Goal: Task Accomplishment & Management: Use online tool/utility

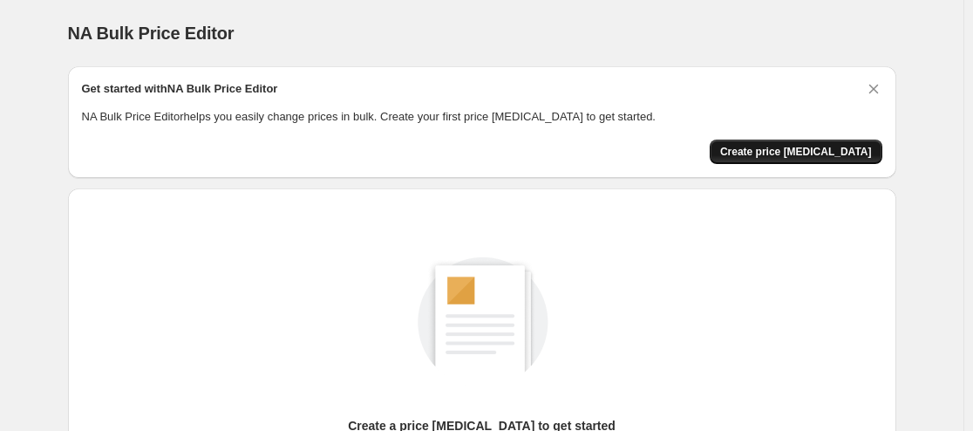
click at [844, 145] on span "Create price [MEDICAL_DATA]" at bounding box center [796, 152] width 152 height 14
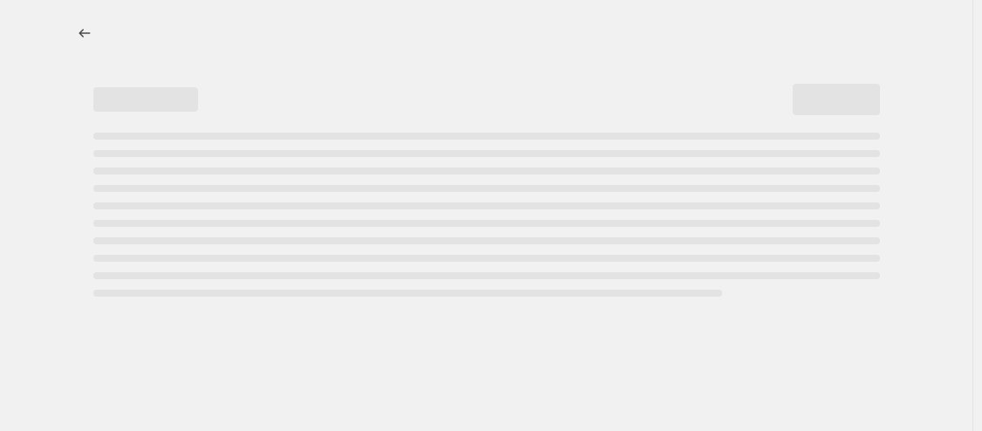
select select "percentage"
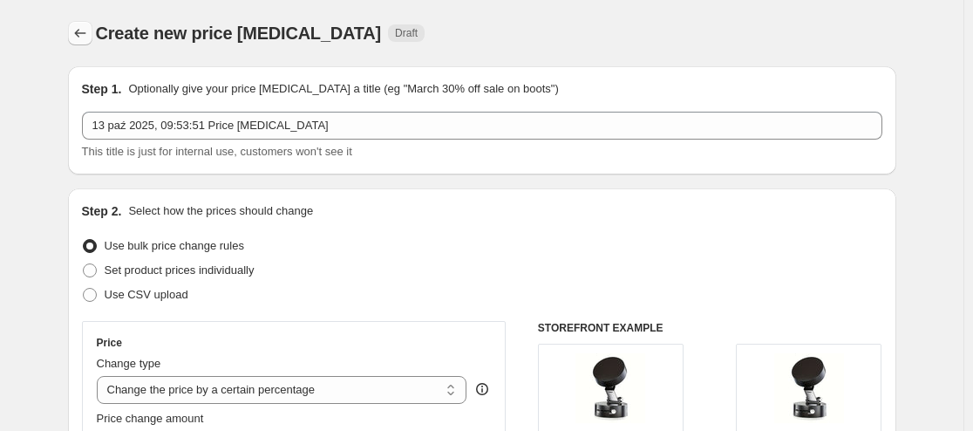
click at [85, 35] on icon "Price change jobs" at bounding box center [79, 32] width 17 height 17
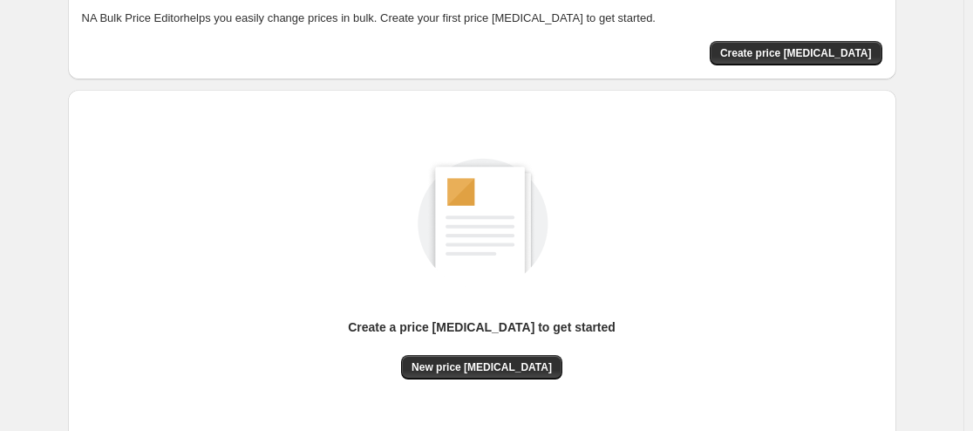
scroll to position [208, 0]
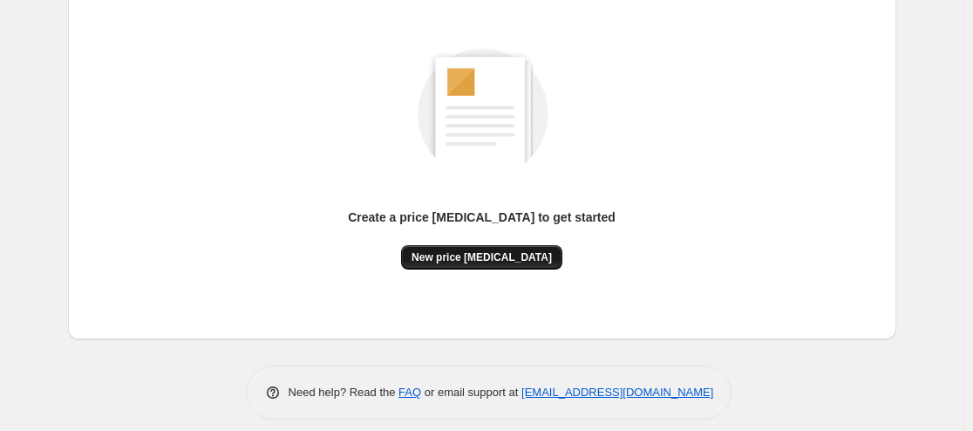
click at [505, 253] on span "New price [MEDICAL_DATA]" at bounding box center [481, 257] width 140 height 14
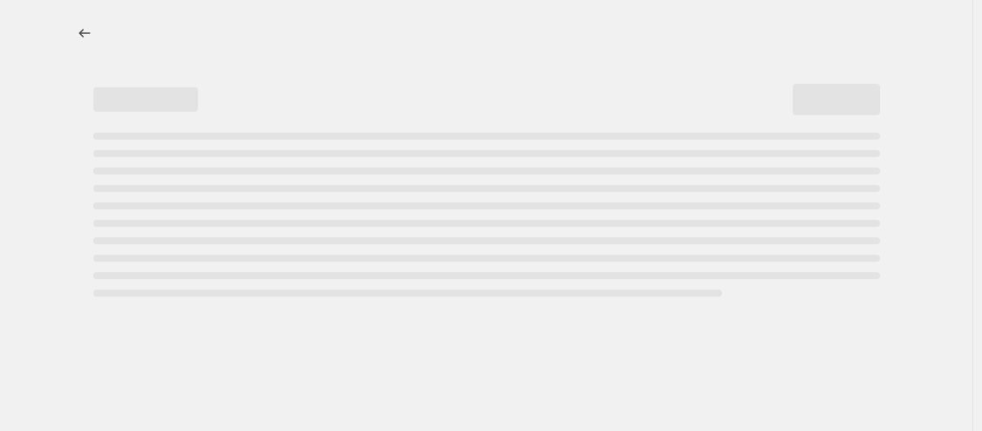
select select "percentage"
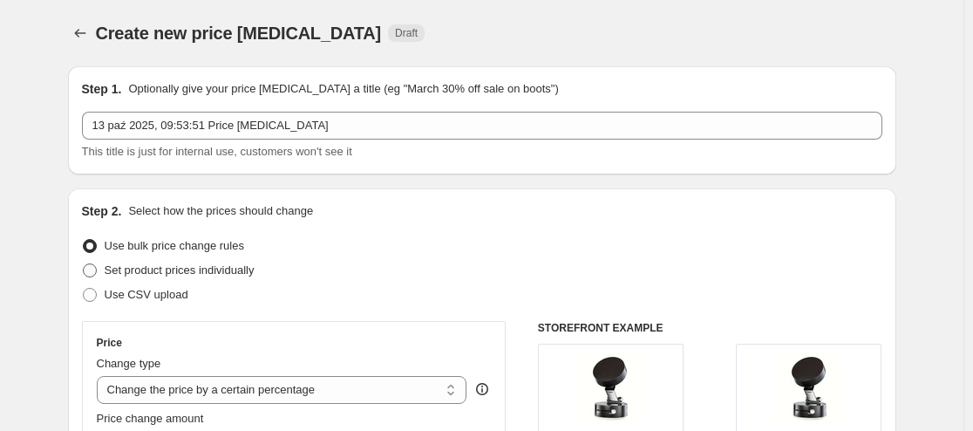
click at [160, 274] on span "Set product prices individually" at bounding box center [180, 269] width 150 height 13
click at [84, 264] on input "Set product prices individually" at bounding box center [83, 263] width 1 height 1
radio input "true"
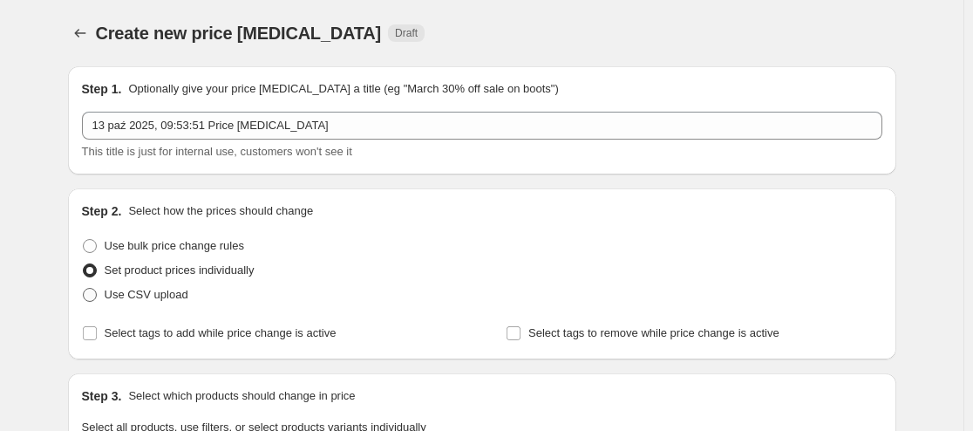
click at [164, 298] on span "Use CSV upload" at bounding box center [147, 294] width 84 height 13
click at [84, 289] on input "Use CSV upload" at bounding box center [83, 288] width 1 height 1
radio input "true"
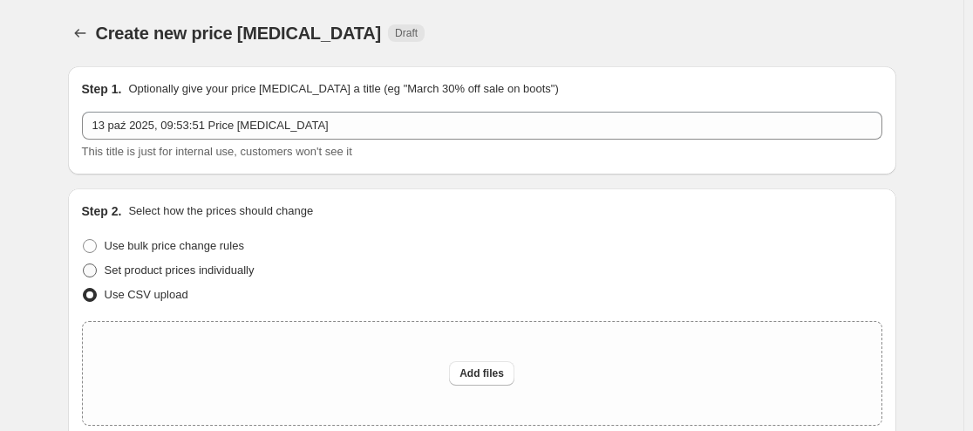
click at [200, 258] on label "Set product prices individually" at bounding box center [168, 270] width 173 height 24
click at [84, 263] on input "Set product prices individually" at bounding box center [83, 263] width 1 height 1
radio input "true"
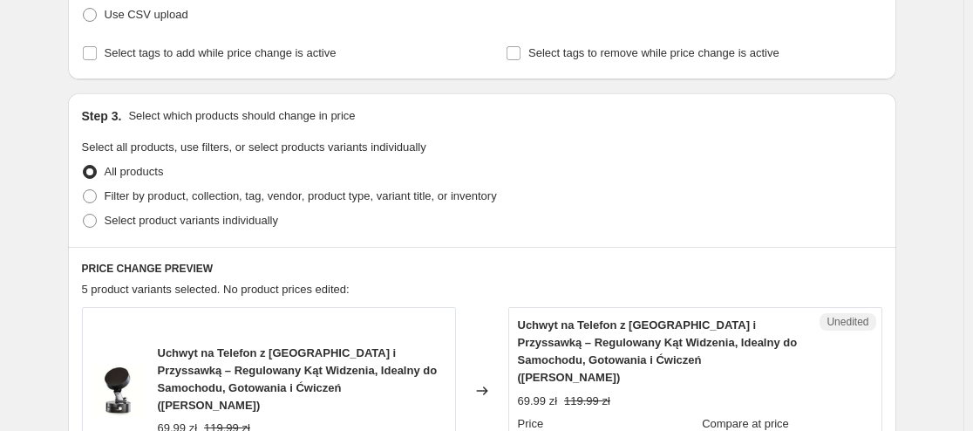
scroll to position [350, 0]
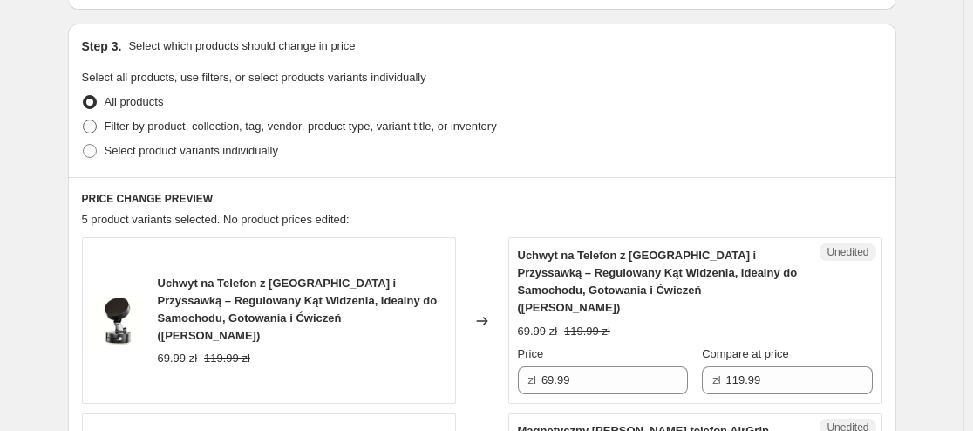
click at [215, 126] on span "Filter by product, collection, tag, vendor, product type, variant title, or inv…" at bounding box center [301, 125] width 392 height 13
click at [84, 120] on input "Filter by product, collection, tag, vendor, product type, variant title, or inv…" at bounding box center [83, 119] width 1 height 1
radio input "true"
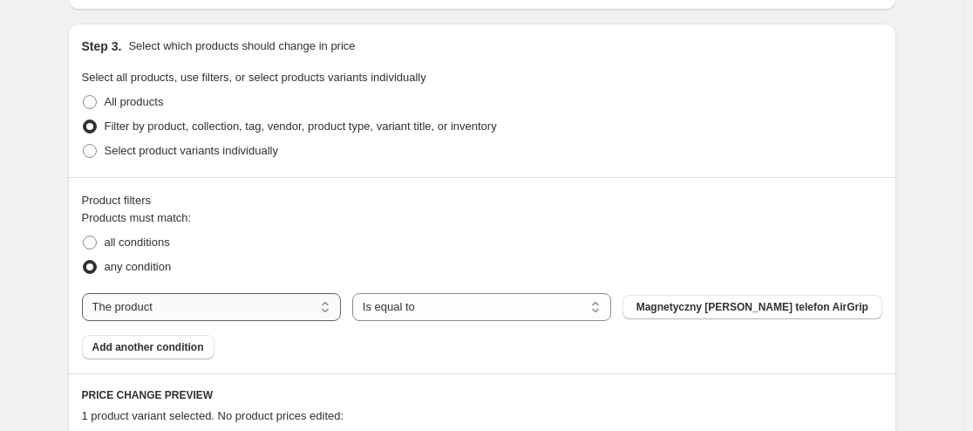
click at [293, 316] on select "The product The product's collection The product's tag The product's vendor The…" at bounding box center [211, 307] width 259 height 28
click at [85, 293] on select "The product The product's collection The product's tag The product's vendor The…" at bounding box center [211, 307] width 259 height 28
click at [436, 320] on select "Is equal to Is not equal to" at bounding box center [481, 307] width 259 height 28
click at [441, 310] on select "Is equal to Is not equal to" at bounding box center [481, 307] width 259 height 28
click at [784, 306] on span "Magnetyczny [PERSON_NAME] telefon AirGrip" at bounding box center [752, 307] width 232 height 14
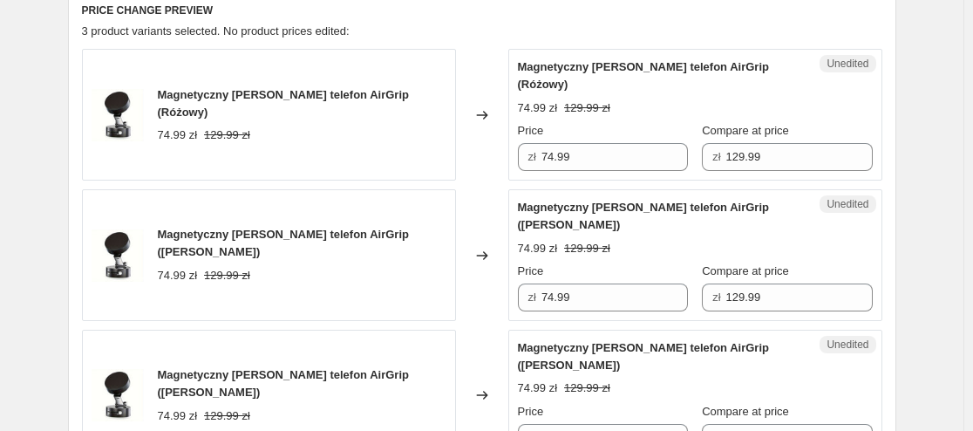
scroll to position [706, 0]
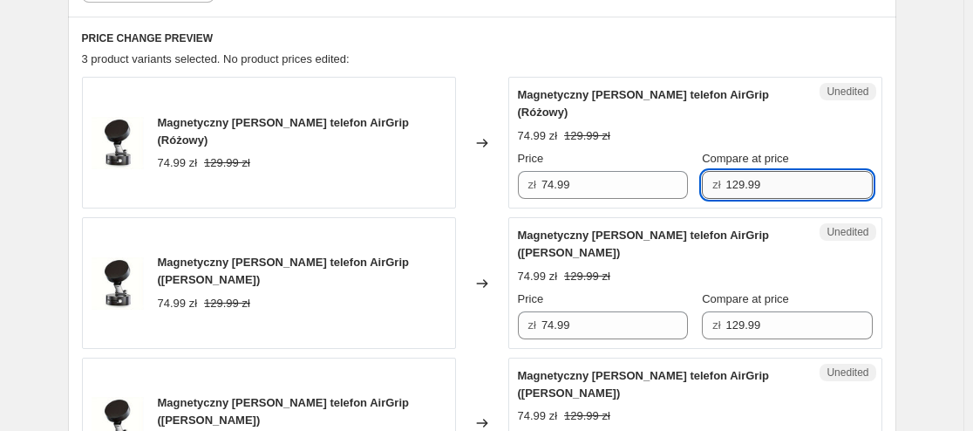
click at [749, 174] on input "129.99" at bounding box center [799, 185] width 146 height 28
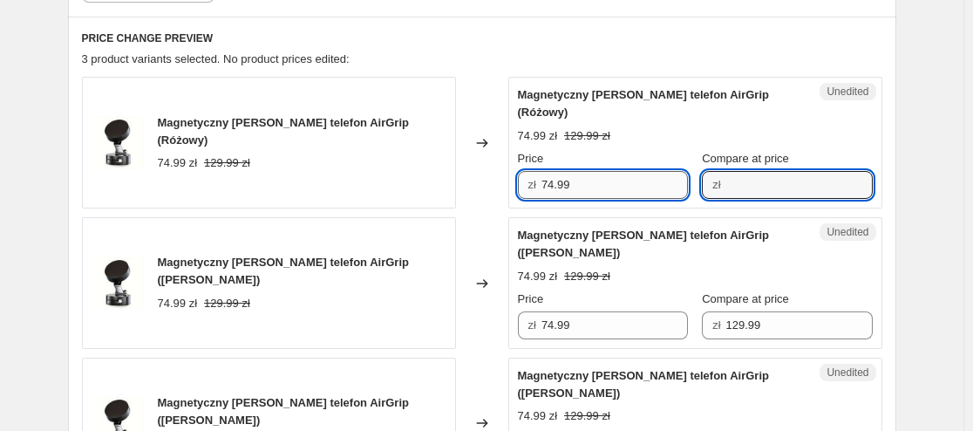
click at [636, 187] on input "74.99" at bounding box center [614, 185] width 146 height 28
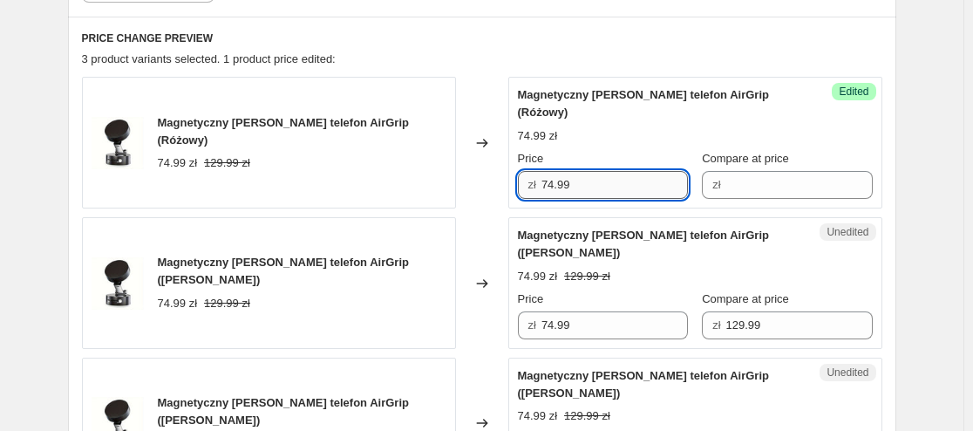
click at [636, 187] on input "74.99" at bounding box center [614, 185] width 146 height 28
type input "74.99"
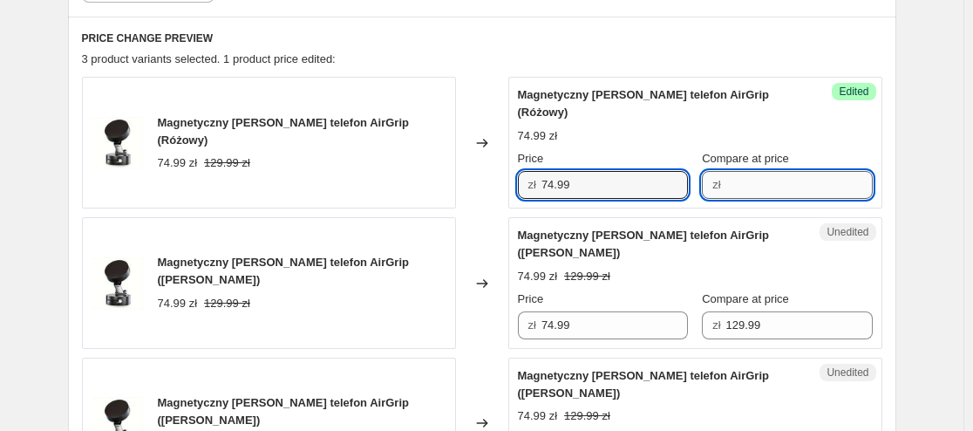
click at [734, 188] on input "Compare at price" at bounding box center [799, 185] width 146 height 28
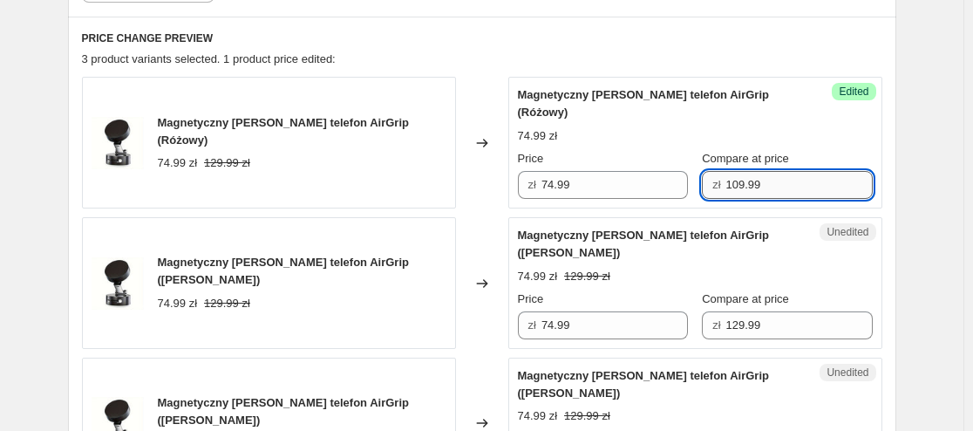
click at [734, 188] on input "109.99" at bounding box center [799, 185] width 146 height 28
type input "109.99"
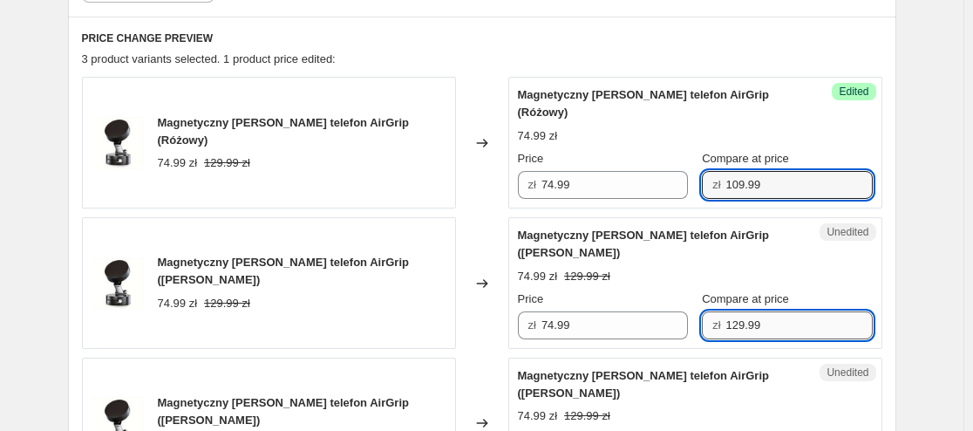
click at [756, 311] on input "129.99" at bounding box center [799, 325] width 146 height 28
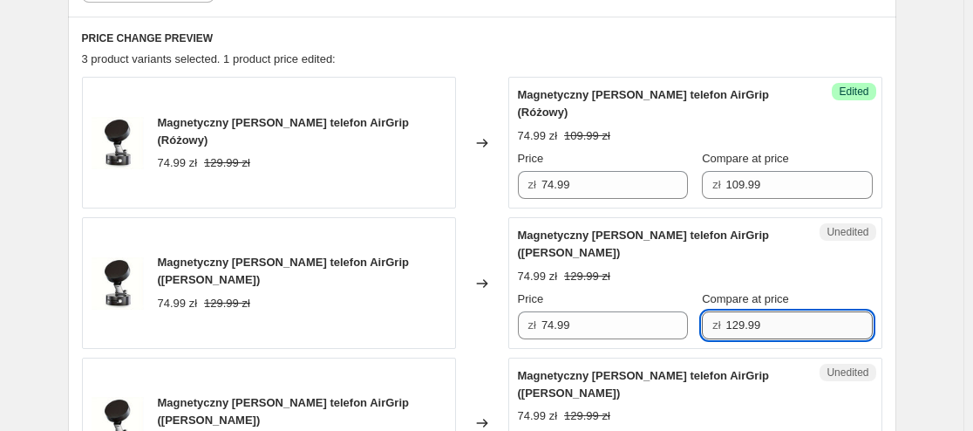
click at [756, 311] on input "129.99" at bounding box center [799, 325] width 146 height 28
paste input "109.99"
type input "109.99"
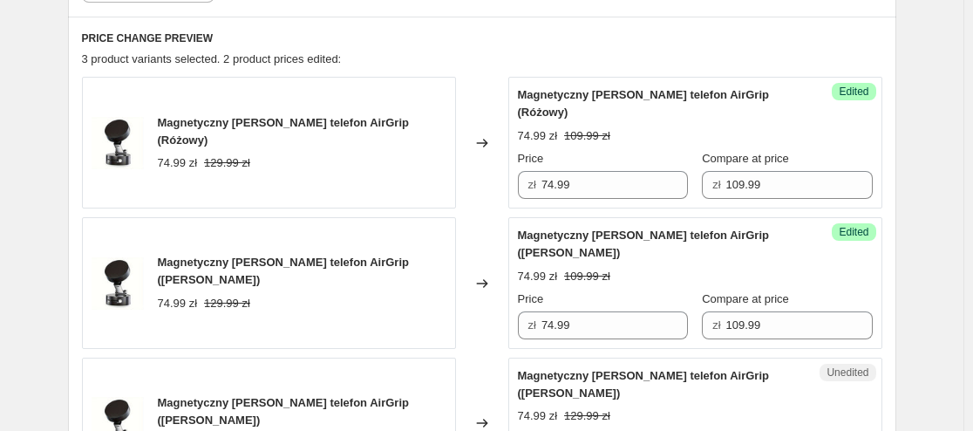
paste input "0"
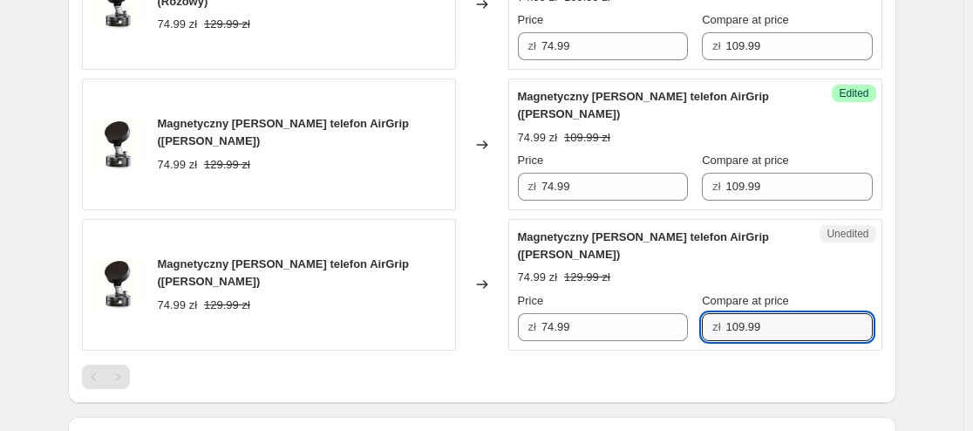
scroll to position [889, 0]
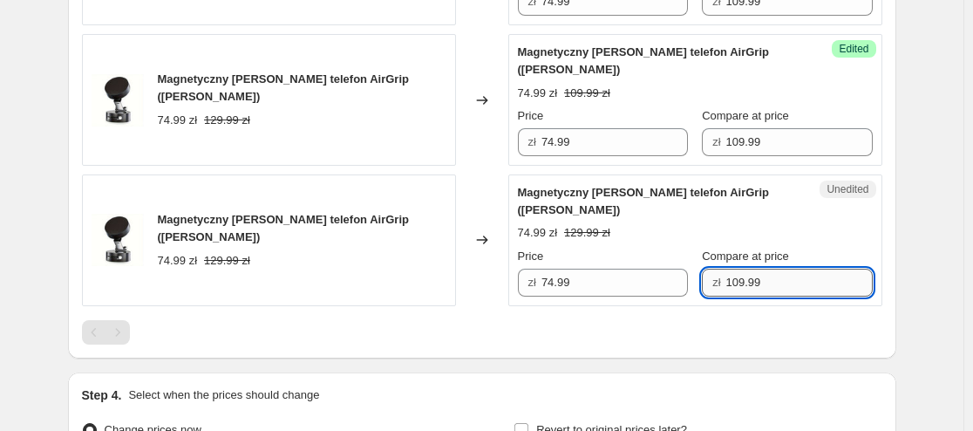
click at [726, 269] on input "109.99" at bounding box center [799, 283] width 146 height 28
type input "109.99"
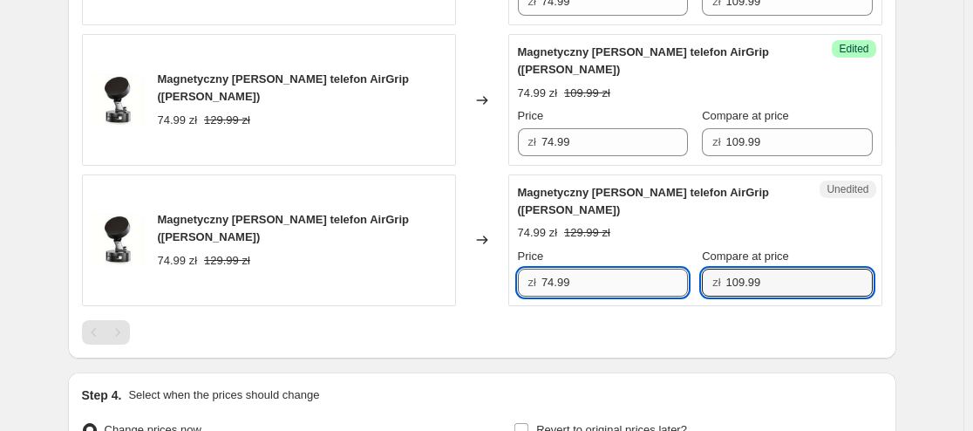
click at [672, 269] on input "74.99" at bounding box center [614, 283] width 146 height 28
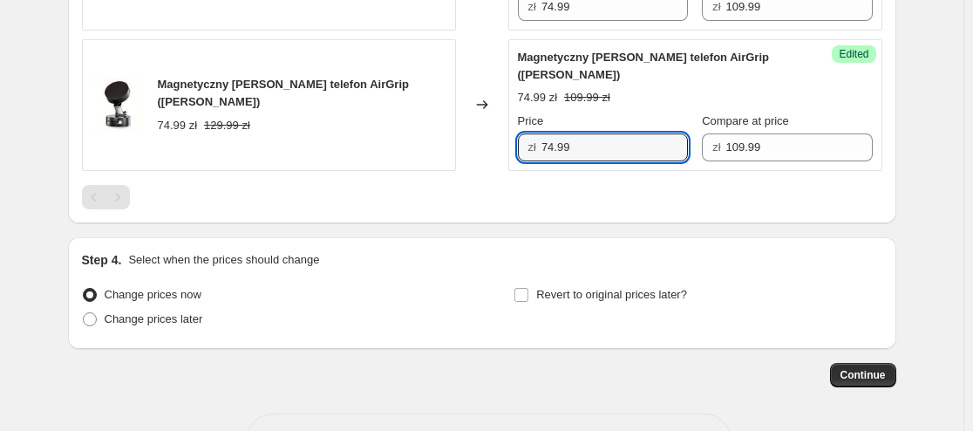
scroll to position [1052, 0]
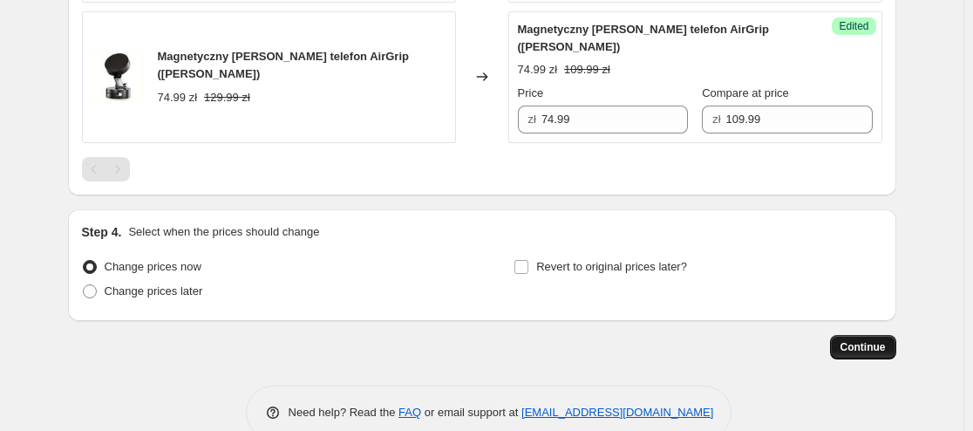
click at [875, 340] on span "Continue" at bounding box center [862, 347] width 45 height 14
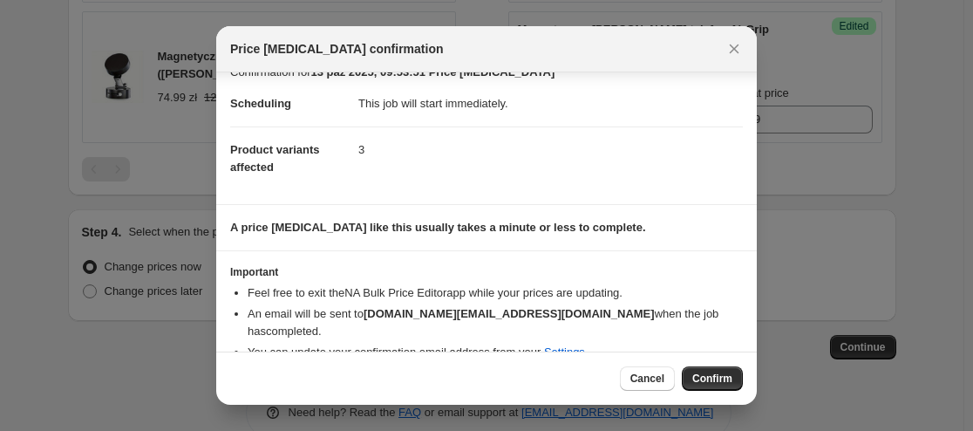
scroll to position [32, 0]
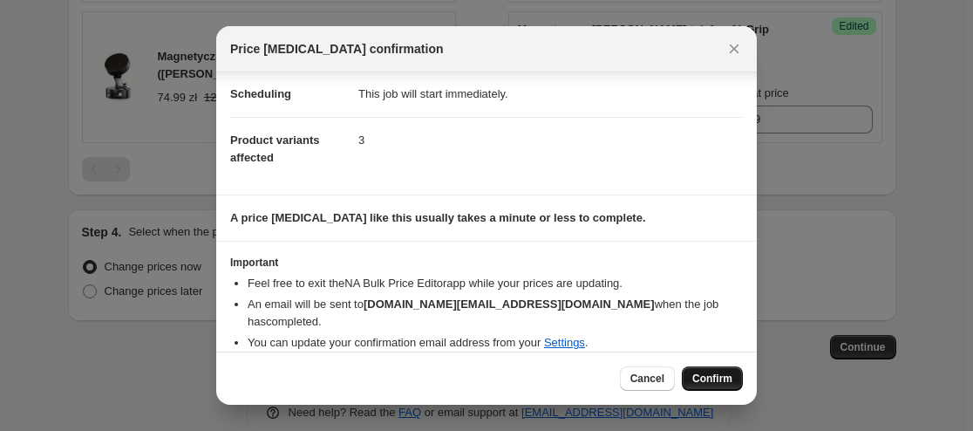
click at [716, 379] on span "Confirm" at bounding box center [712, 378] width 40 height 14
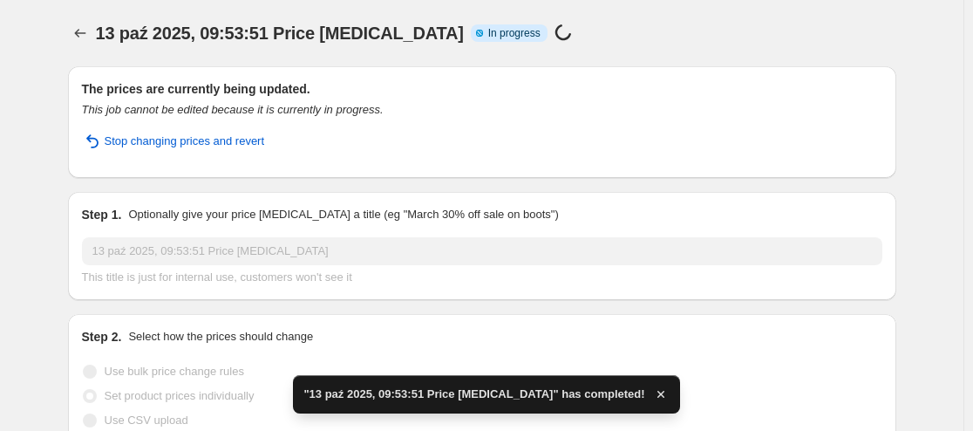
drag, startPoint x: 976, startPoint y: 336, endPoint x: 965, endPoint y: 31, distance: 304.5
click at [965, 31] on html "Home Settings Plans Skip to content 13 paź 2025, 09:53:51 Price [MEDICAL_DATA].…" at bounding box center [486, 215] width 973 height 431
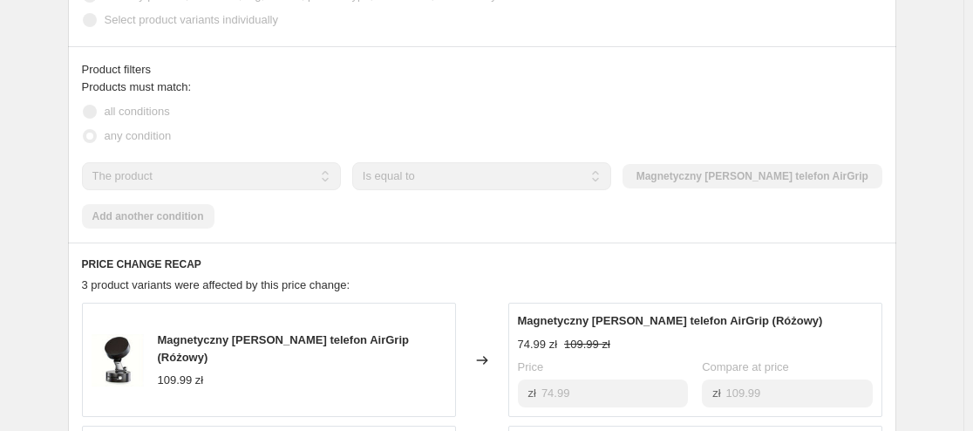
scroll to position [745, 0]
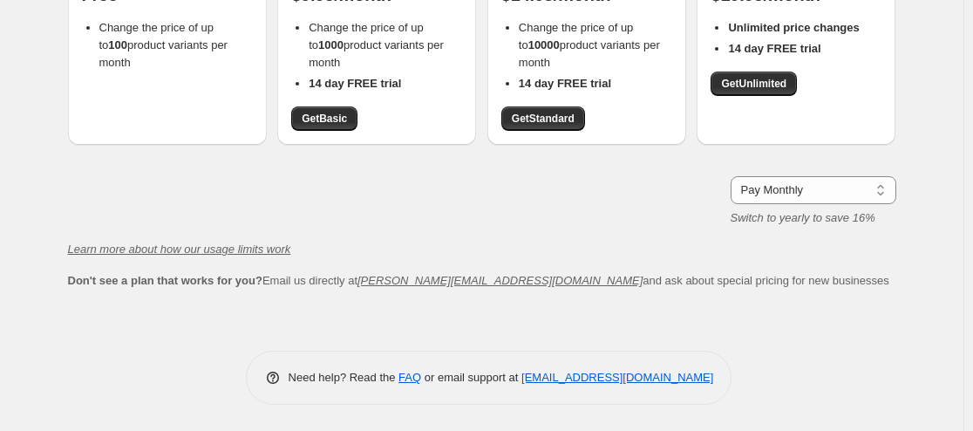
scroll to position [221, 0]
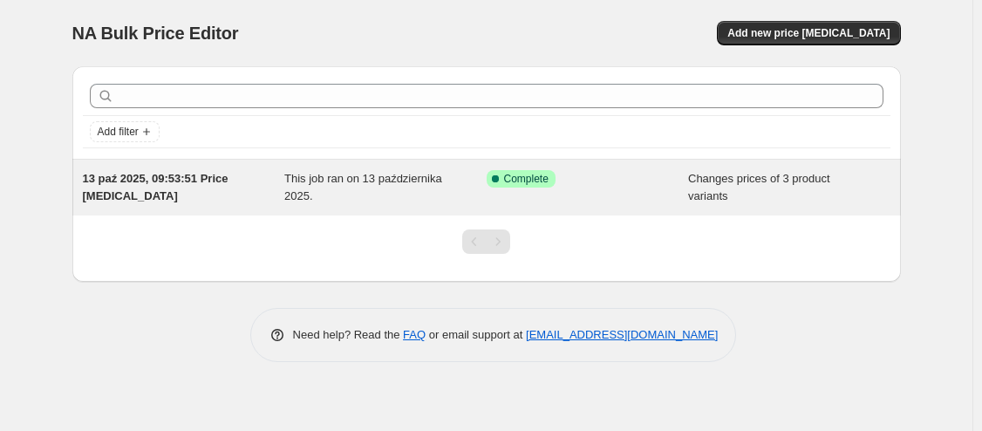
click at [586, 180] on div "Success Complete Complete" at bounding box center [574, 178] width 176 height 17
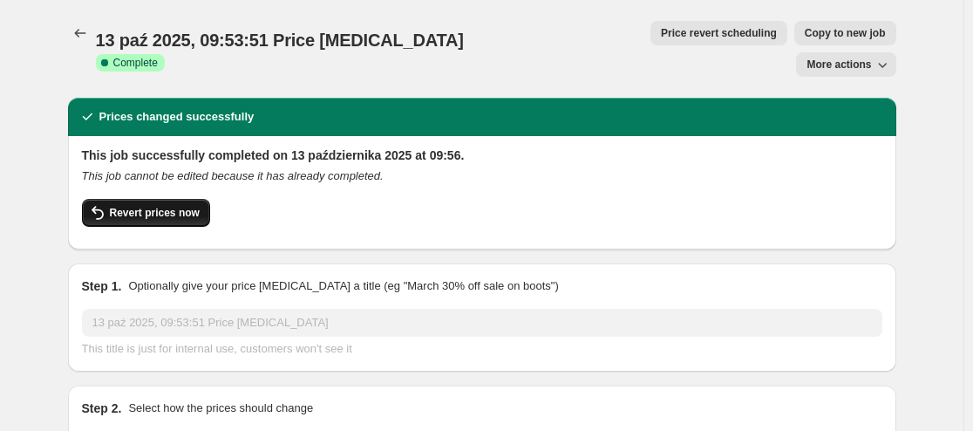
click at [160, 206] on span "Revert prices now" at bounding box center [155, 213] width 90 height 14
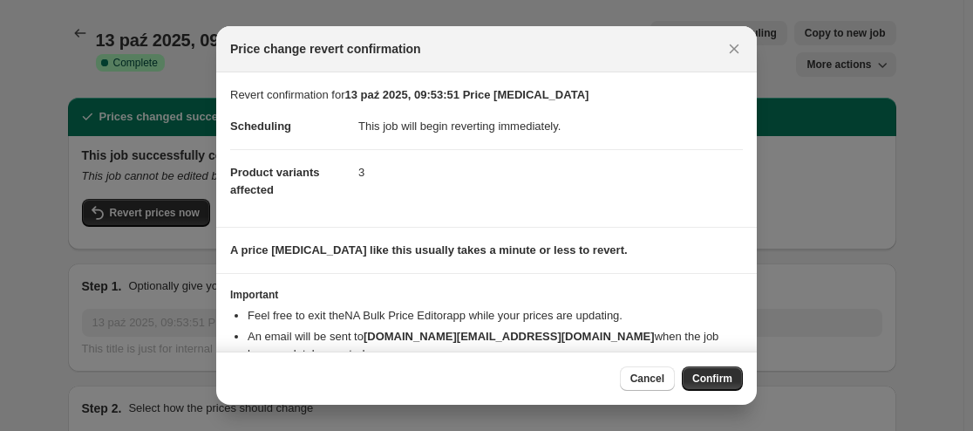
scroll to position [53, 0]
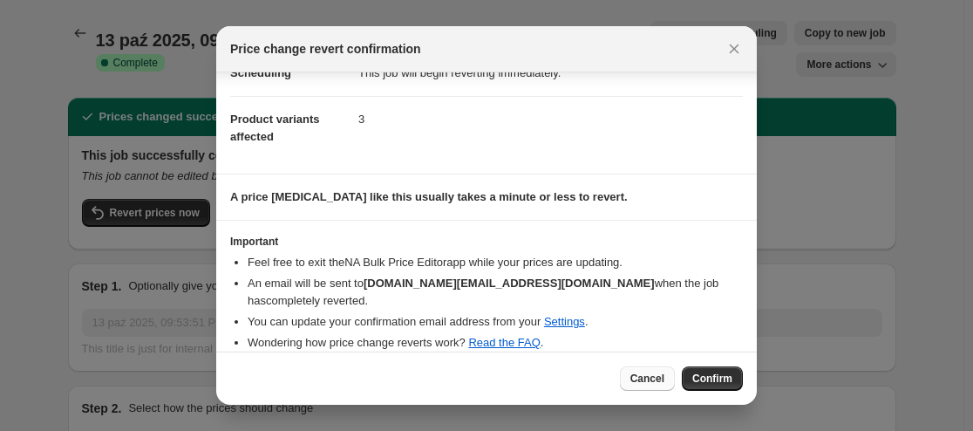
click at [649, 377] on span "Cancel" at bounding box center [647, 378] width 34 height 14
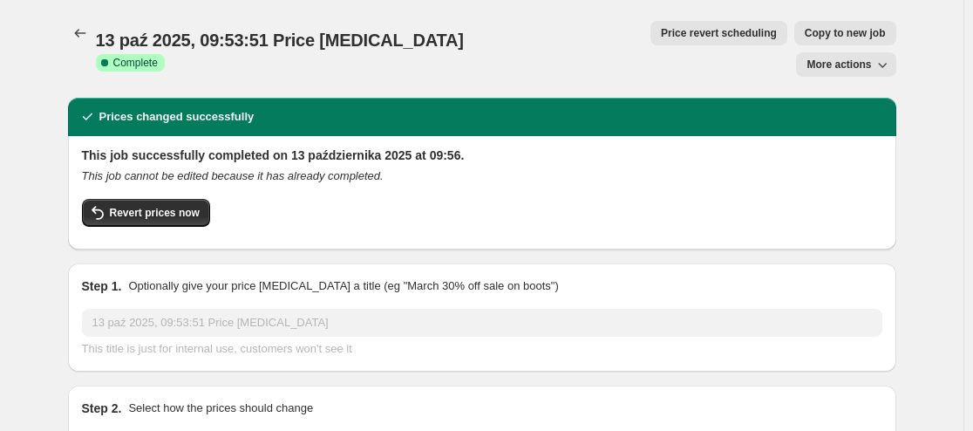
click at [838, 58] on span "More actions" at bounding box center [838, 65] width 65 height 14
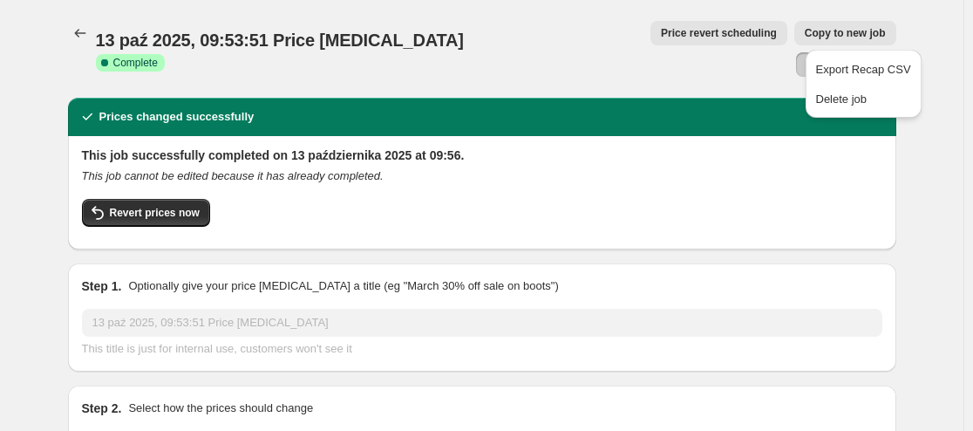
click at [862, 58] on span "More actions" at bounding box center [838, 65] width 65 height 14
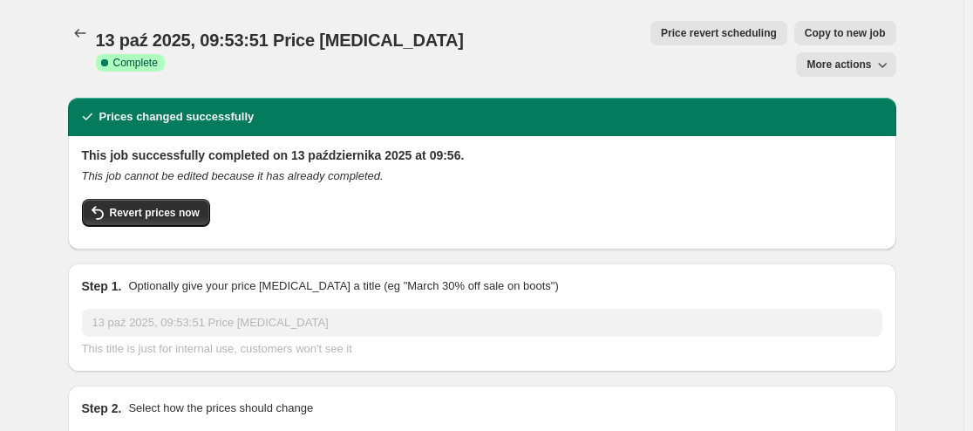
click at [891, 56] on icon "button" at bounding box center [882, 64] width 17 height 17
click at [857, 103] on span "Delete job" at bounding box center [841, 98] width 51 height 13
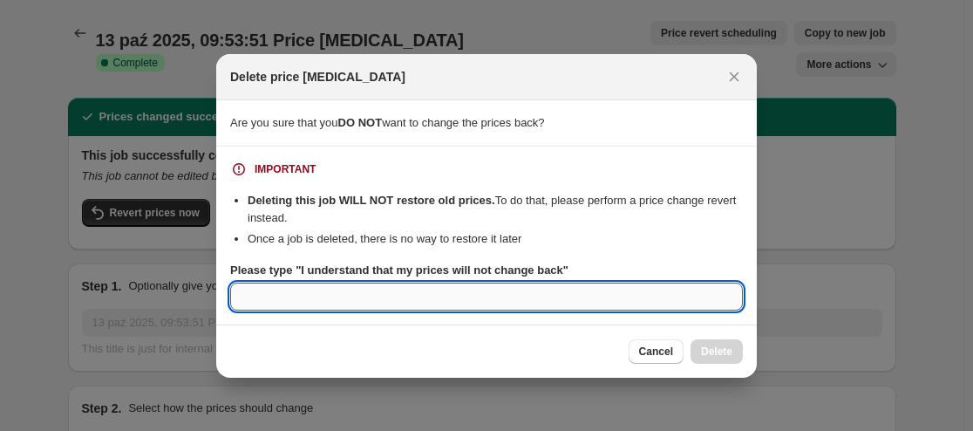
click at [643, 292] on input "Please type "I understand that my prices will not change back"" at bounding box center [486, 296] width 513 height 28
type input "ok"
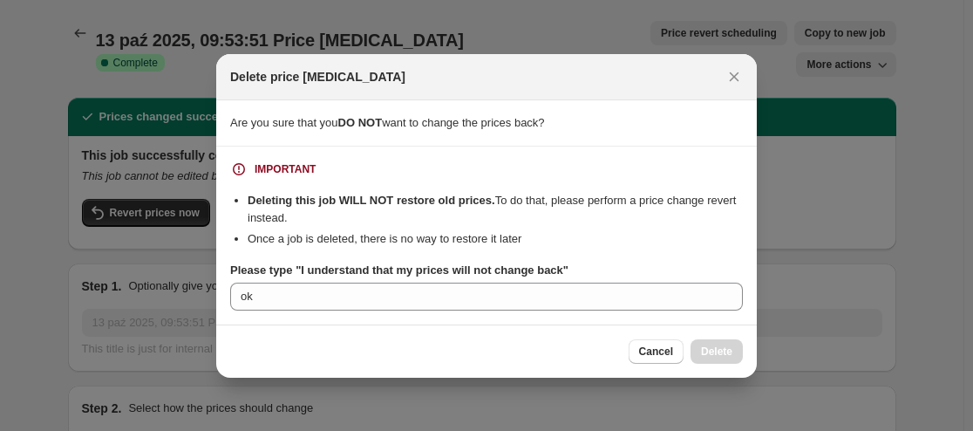
drag, startPoint x: 687, startPoint y: 209, endPoint x: 667, endPoint y: 240, distance: 36.5
click at [667, 240] on ul "Deleting this job WILL NOT restore old prices. To do that, please perform a pri…" at bounding box center [486, 220] width 513 height 56
click at [667, 240] on li "Once a job is deleted, there is no way to restore it later" at bounding box center [495, 238] width 495 height 17
click at [492, 201] on b "Deleting this job WILL NOT restore old prices." at bounding box center [372, 200] width 248 height 13
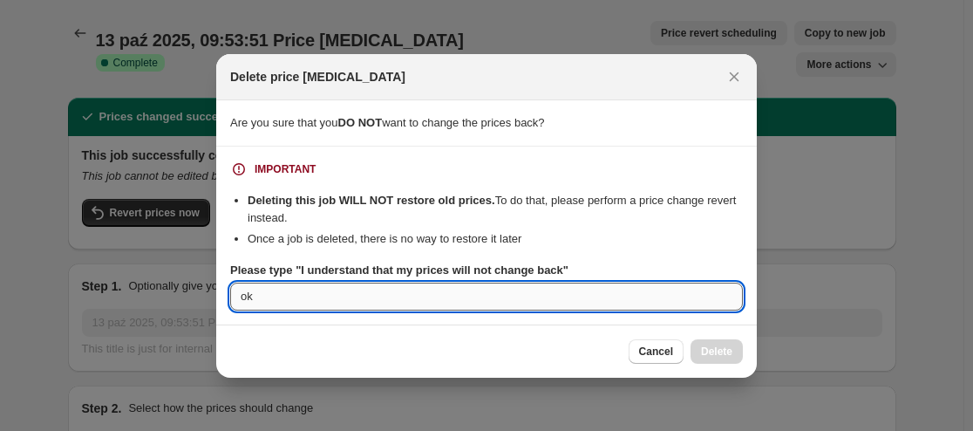
click at [289, 289] on input "ok" at bounding box center [486, 296] width 513 height 28
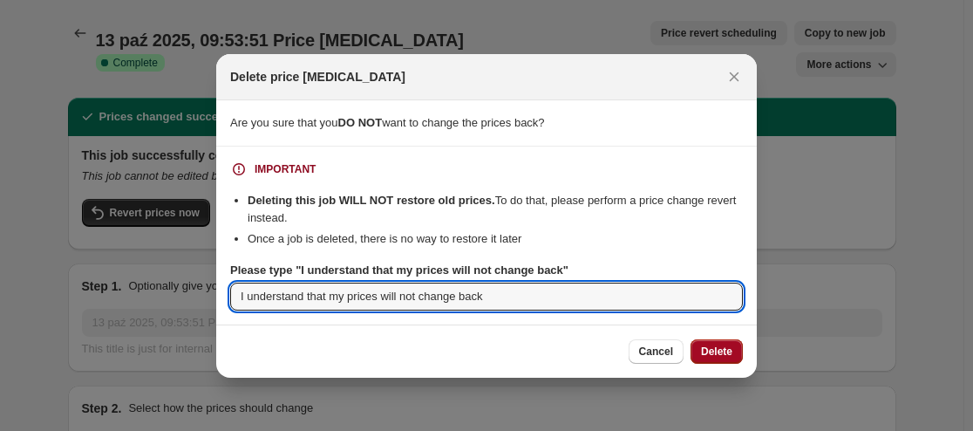
type input "I understand that my prices will not change back"
click at [716, 363] on button "Delete" at bounding box center [716, 351] width 52 height 24
